Goal: Information Seeking & Learning: Learn about a topic

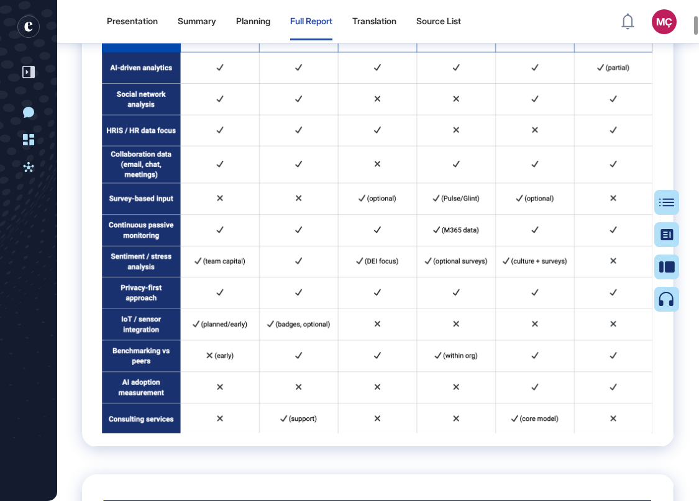
scroll to position [2631, 0]
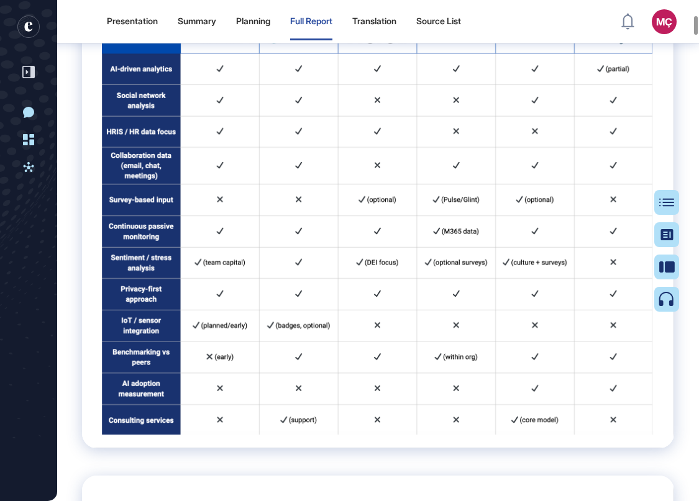
click at [358, 337] on img at bounding box center [377, 226] width 551 height 417
drag, startPoint x: 124, startPoint y: 352, endPoint x: 358, endPoint y: 368, distance: 234.6
click at [358, 368] on img at bounding box center [377, 226] width 551 height 417
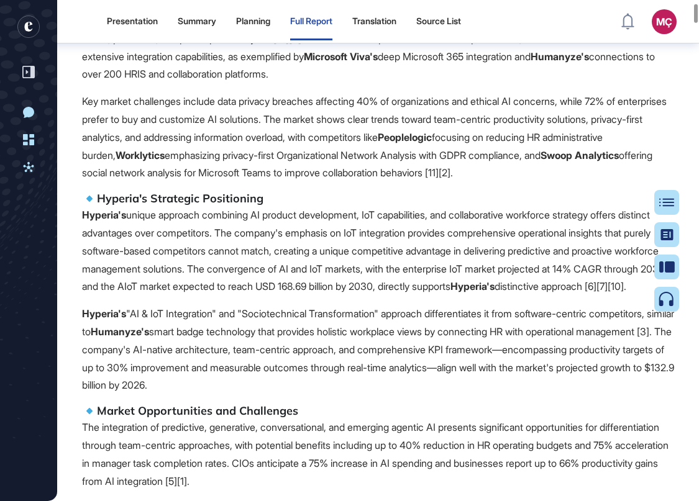
scroll to position [351, 0]
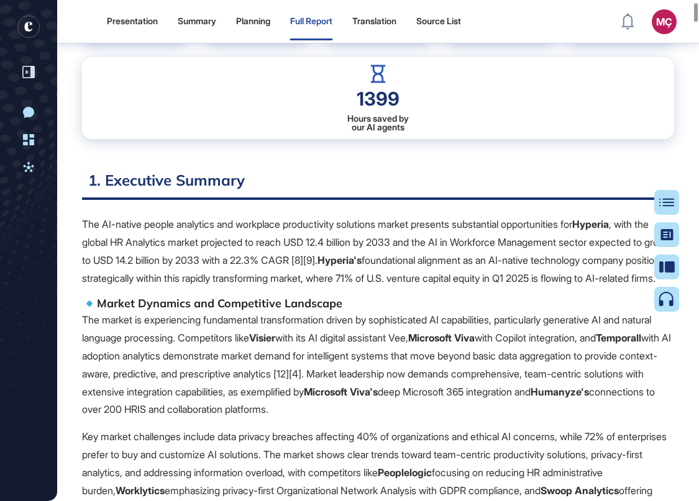
click at [466, 257] on p "The AI-native people analytics and workplace productivity solutions market pres…" at bounding box center [378, 250] width 592 height 71
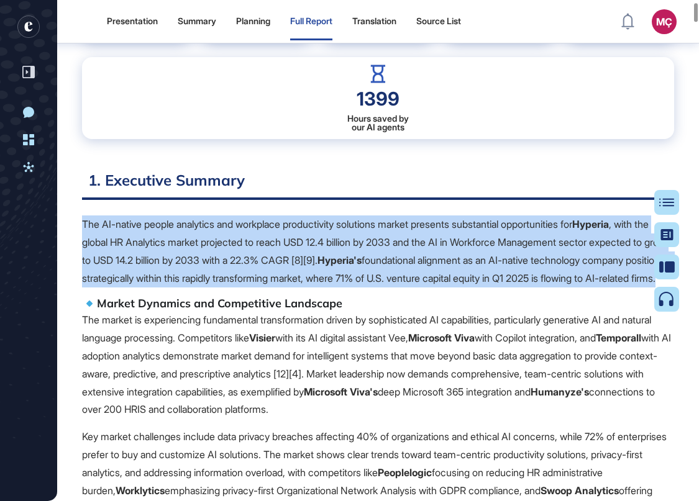
click at [466, 257] on p "The AI-native people analytics and workplace productivity solutions market pres…" at bounding box center [378, 250] width 592 height 71
click at [466, 278] on p "The AI-native people analytics and workplace productivity solutions market pres…" at bounding box center [378, 250] width 592 height 71
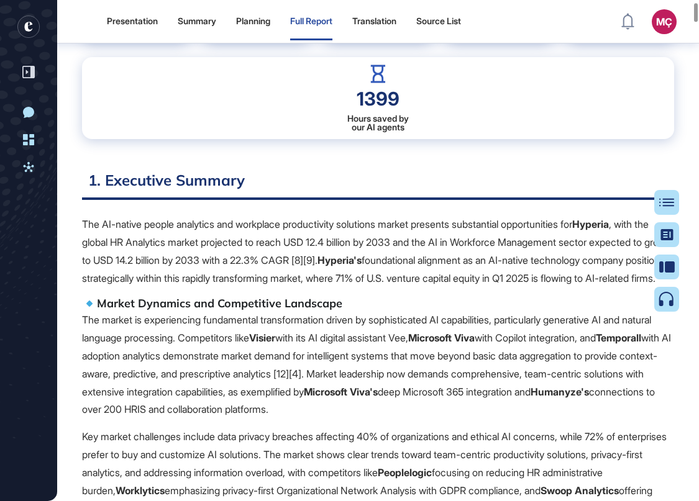
drag, startPoint x: 275, startPoint y: 294, endPoint x: 93, endPoint y: 171, distance: 219.6
click at [93, 171] on h2 "1. Executive Summary" at bounding box center [378, 185] width 592 height 30
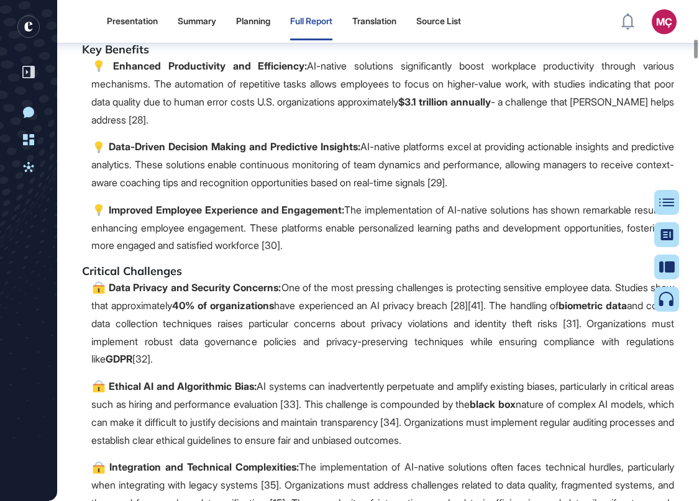
scroll to position [6871, 0]
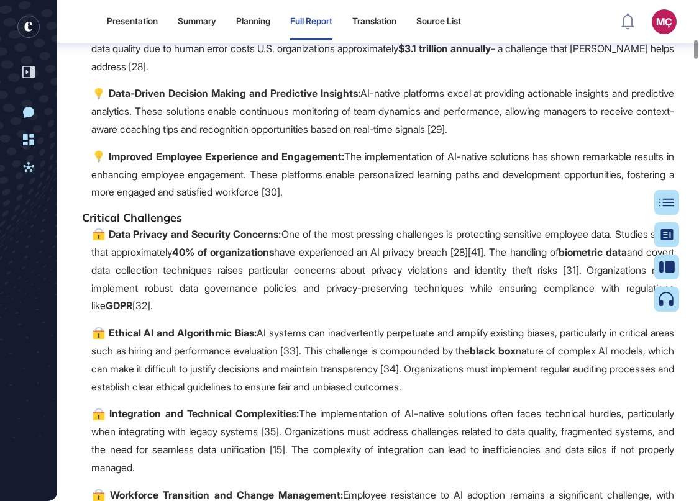
drag, startPoint x: 314, startPoint y: 391, endPoint x: 78, endPoint y: 84, distance: 387.9
click at [160, 99] on strong "Data-Driven Decision Making and Predictive Insights:" at bounding box center [235, 93] width 252 height 12
click at [430, 138] on p "Data-Driven Decision Making and Predictive Insights: AI-native platforms excel …" at bounding box center [382, 110] width 583 height 53
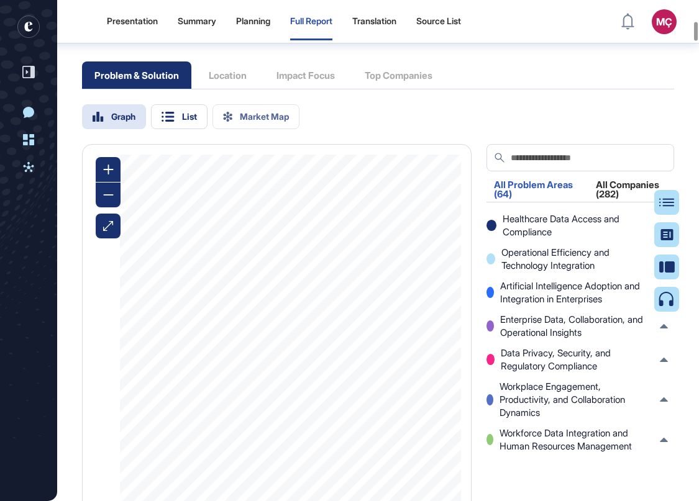
scroll to position [3674, 0]
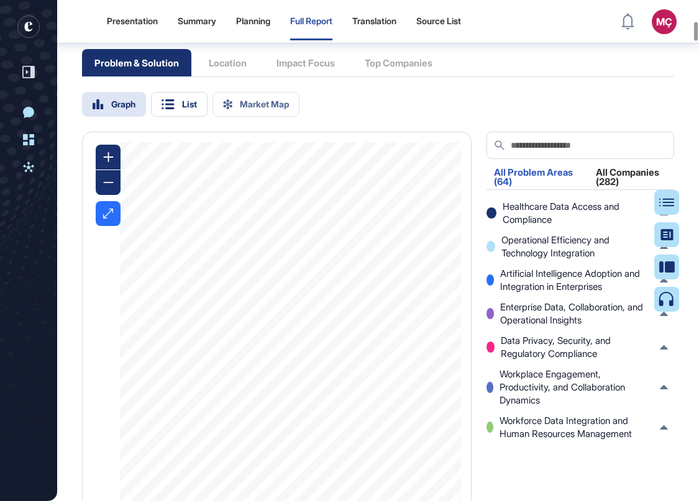
click at [106, 226] on div at bounding box center [108, 213] width 25 height 25
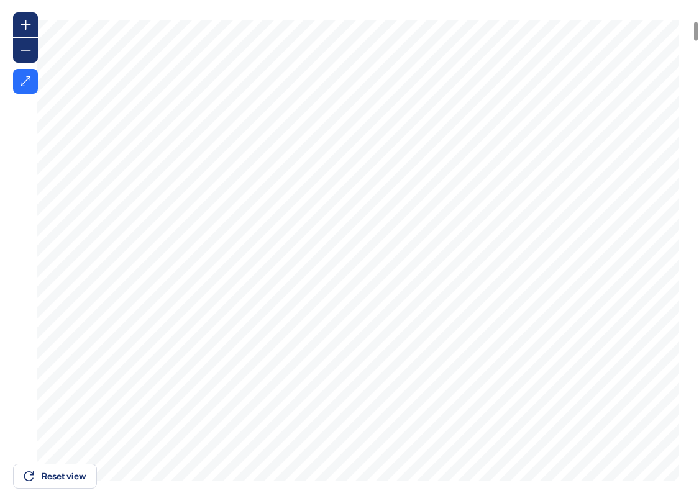
click at [24, 93] on div at bounding box center [25, 81] width 25 height 25
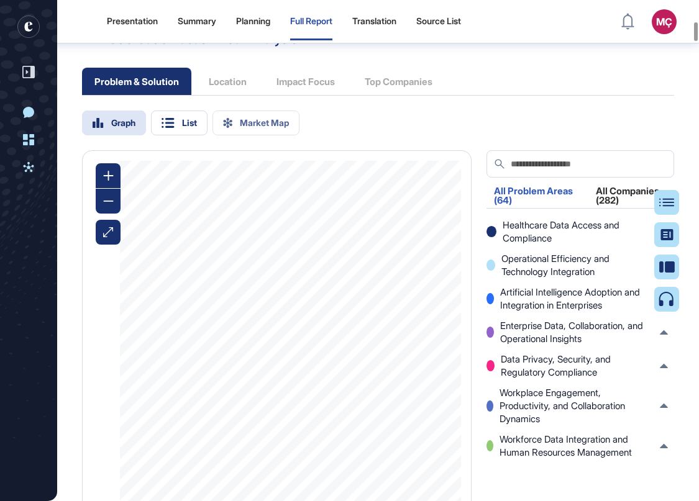
scroll to position [3650, 0]
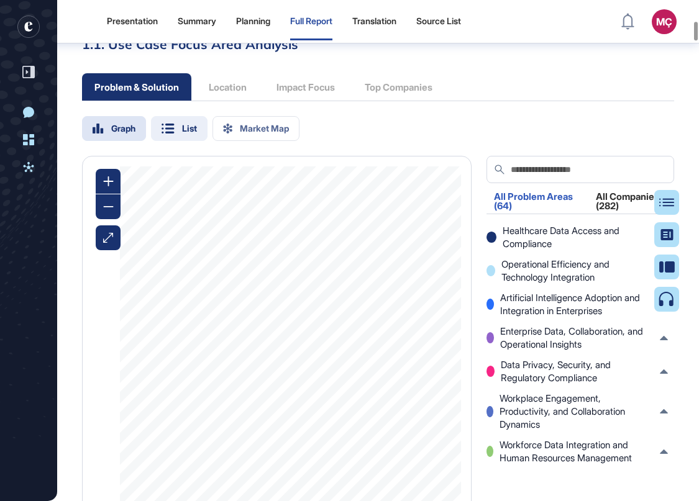
click at [175, 141] on div "List" at bounding box center [179, 128] width 57 height 25
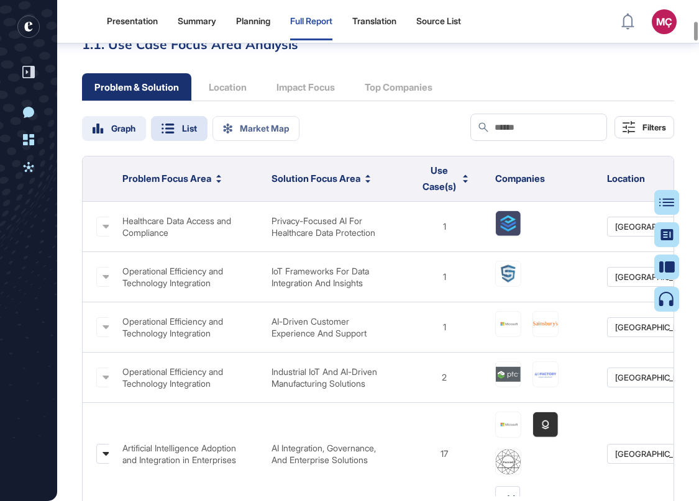
click at [122, 133] on div "Graph" at bounding box center [123, 128] width 24 height 9
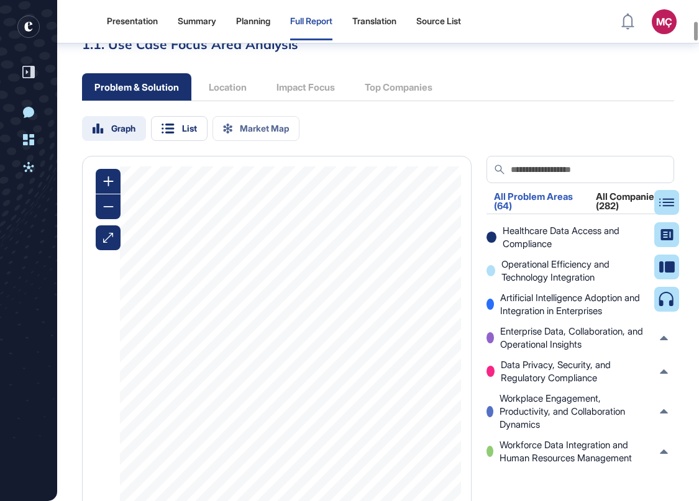
click at [125, 133] on div "Graph" at bounding box center [123, 128] width 24 height 9
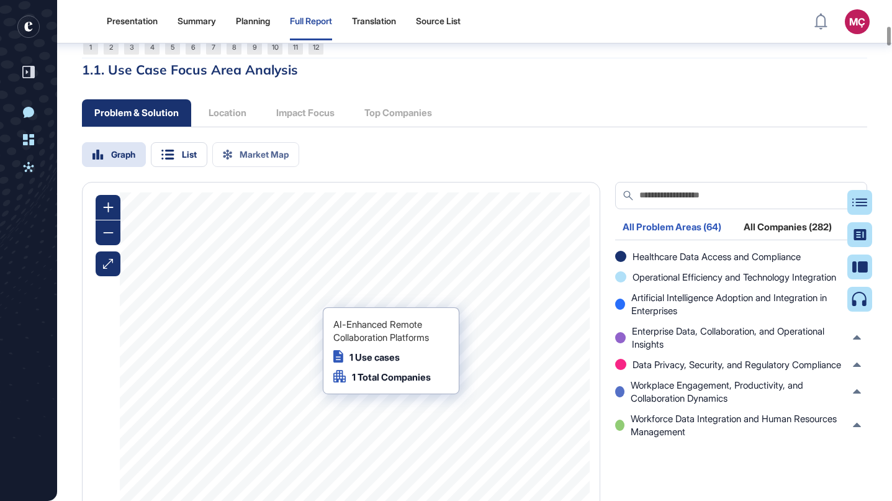
scroll to position [4007, 0]
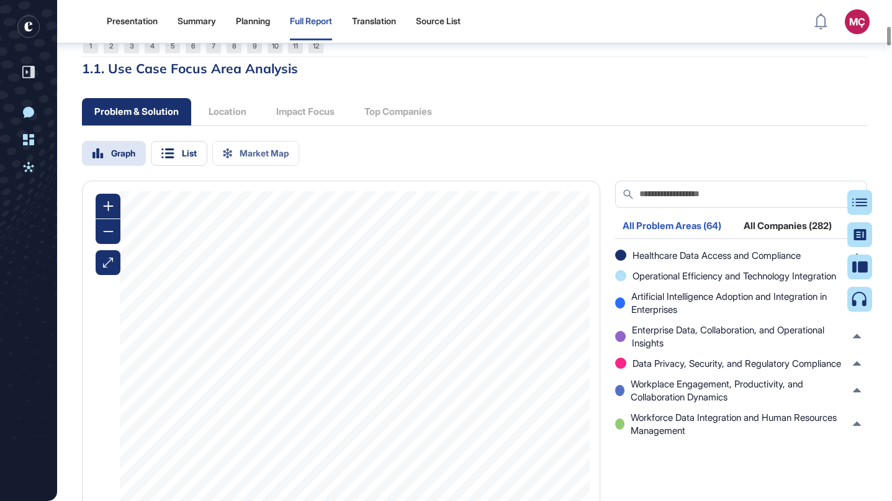
click at [466, 166] on div "Graph List Market Map" at bounding box center [475, 153] width 786 height 25
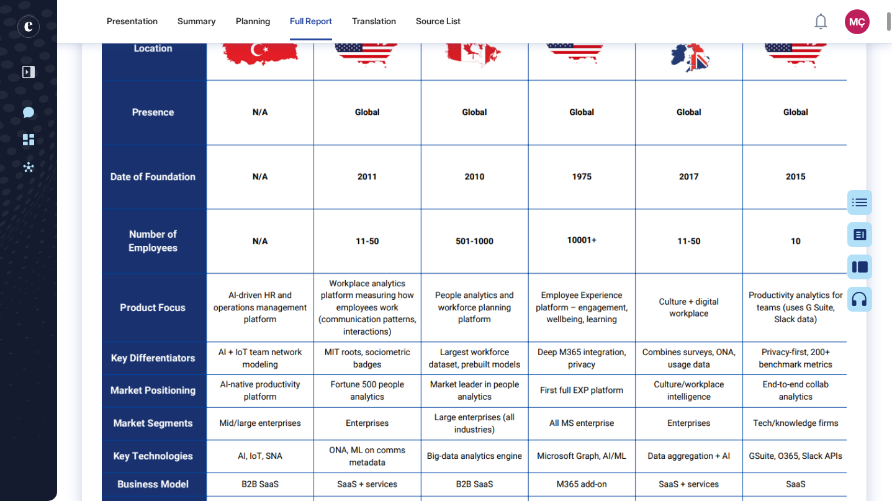
scroll to position [1061, 0]
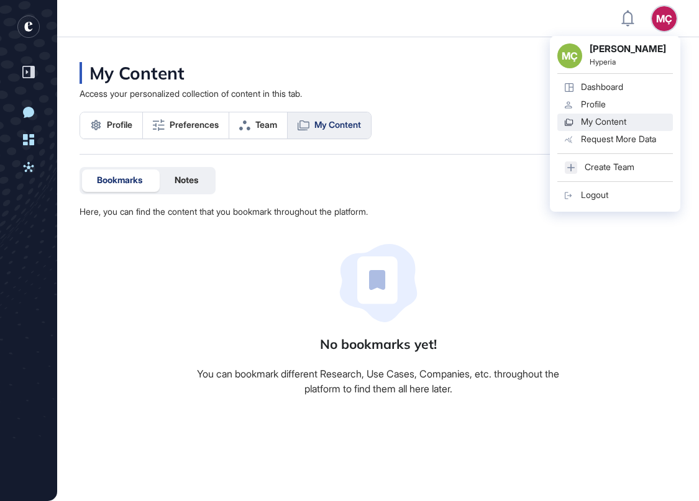
scroll to position [1, 1]
